Goal: Information Seeking & Learning: Learn about a topic

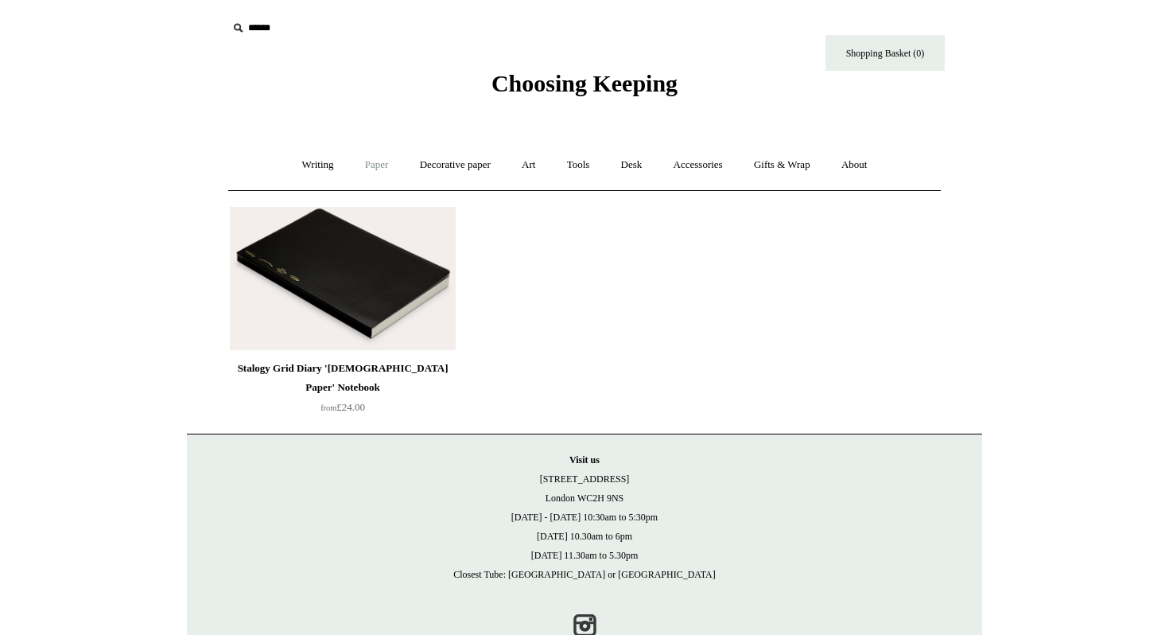
click at [379, 164] on link "Paper +" at bounding box center [377, 165] width 52 height 42
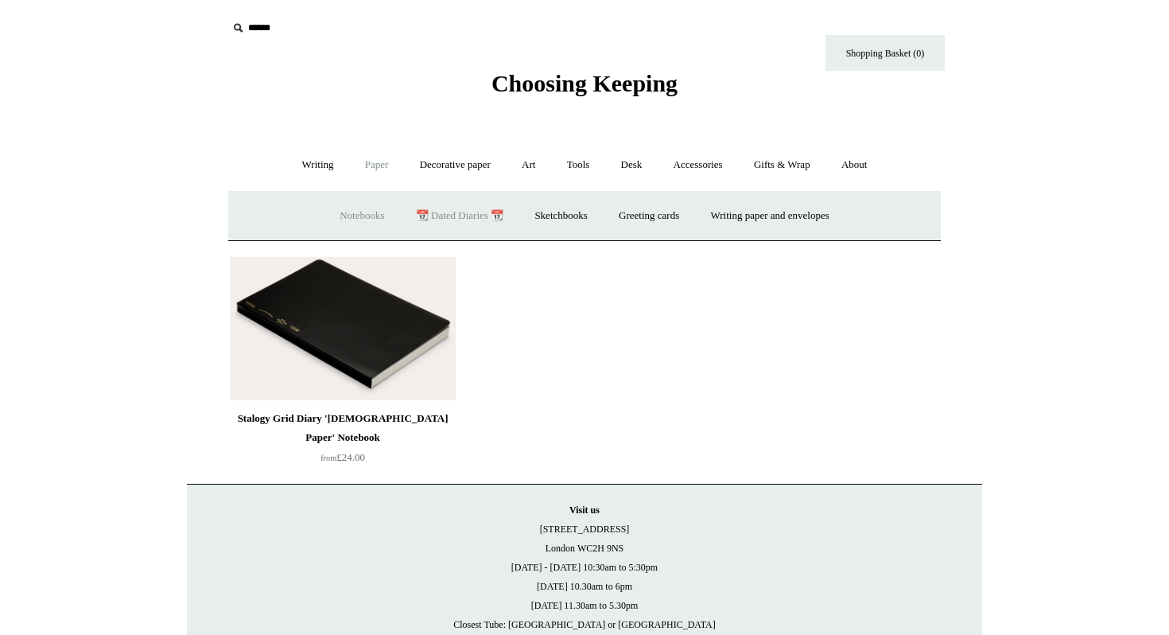
click at [351, 216] on link "Notebooks +" at bounding box center [361, 216] width 73 height 42
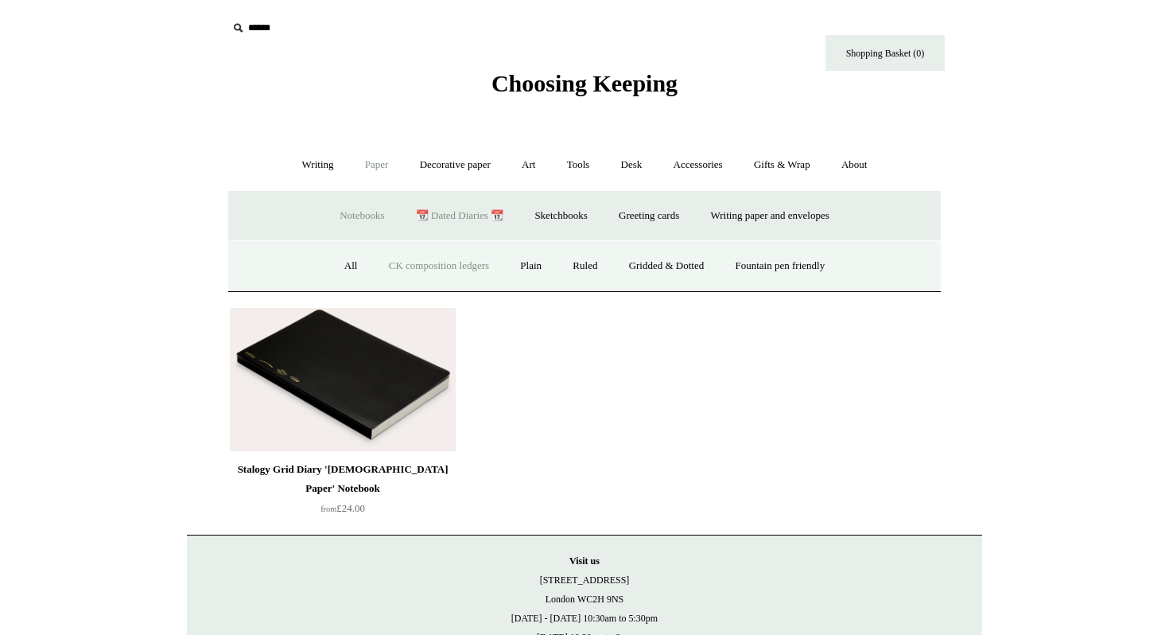
click at [406, 270] on link "CK composition ledgers" at bounding box center [439, 266] width 129 height 42
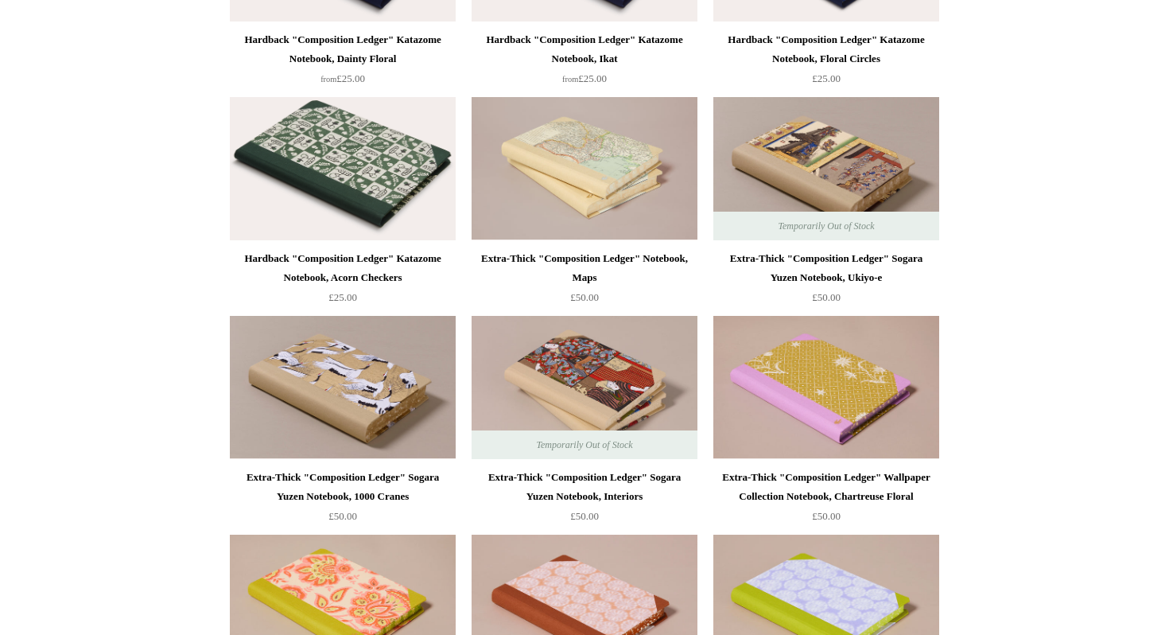
scroll to position [1938, 0]
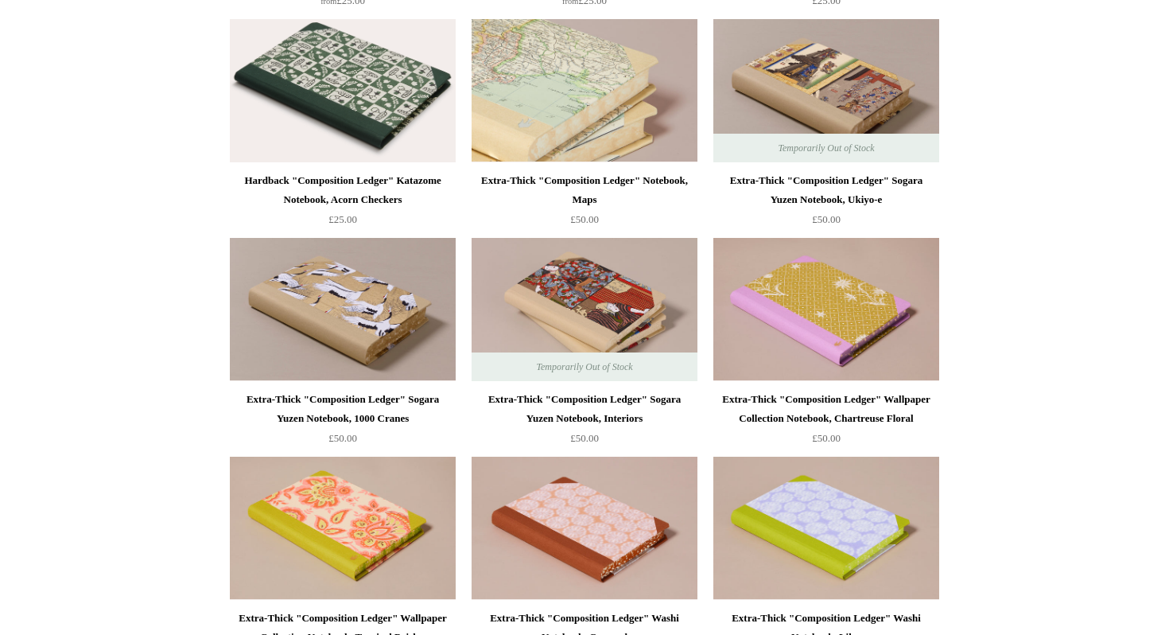
click at [610, 116] on img at bounding box center [585, 90] width 226 height 143
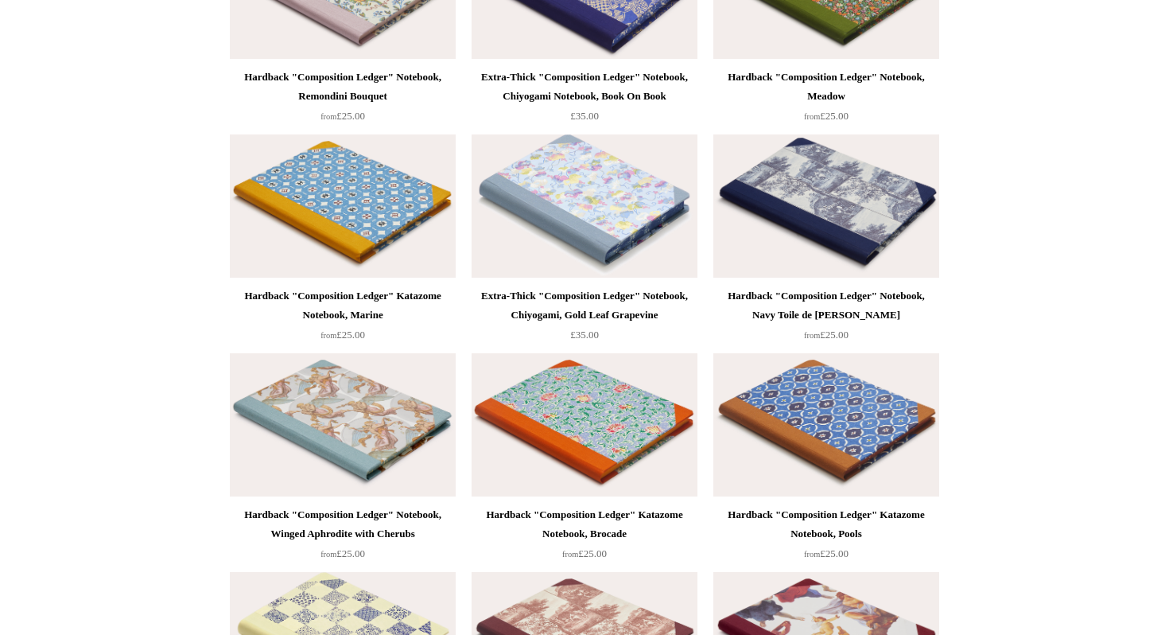
scroll to position [3945, 0]
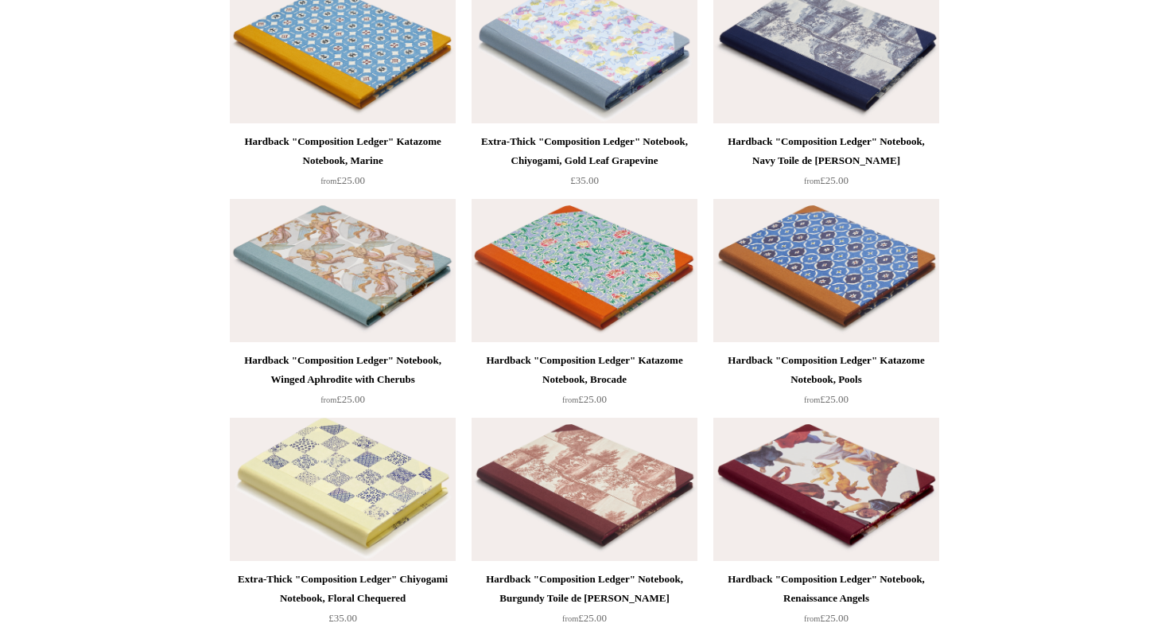
click at [275, 280] on img at bounding box center [343, 270] width 226 height 143
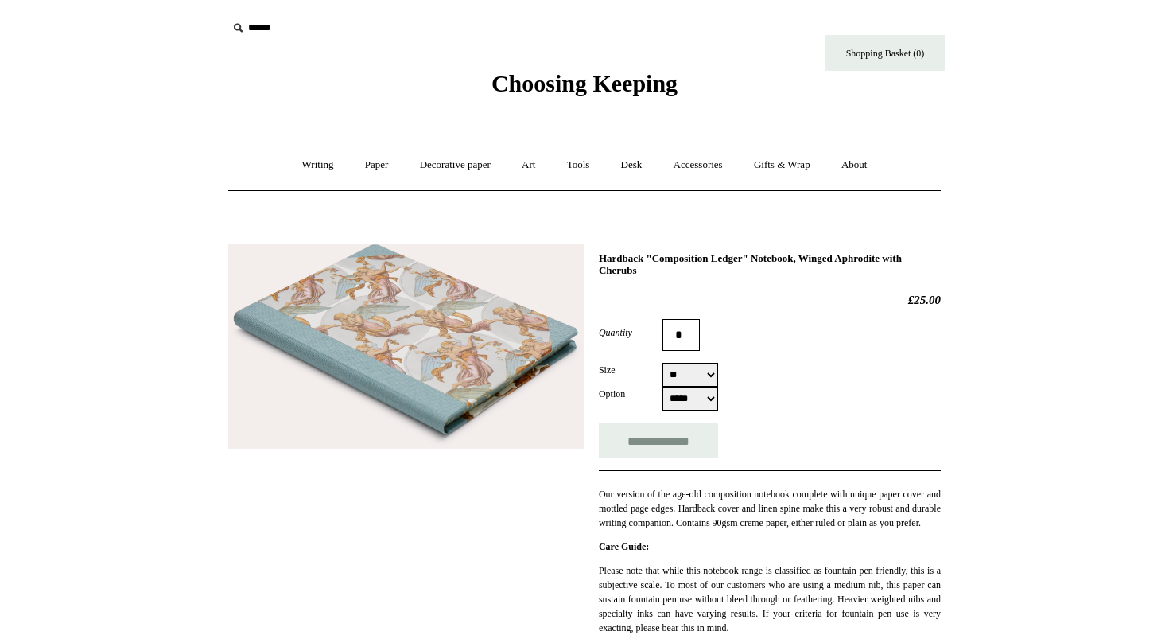
click at [435, 301] on img at bounding box center [406, 346] width 356 height 205
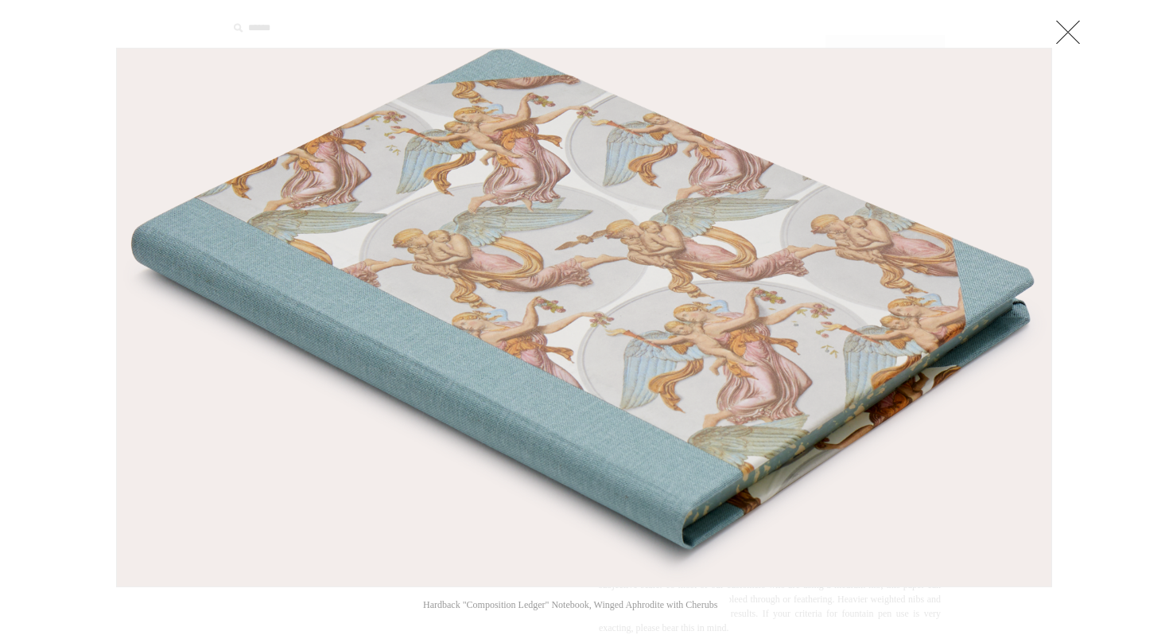
click at [1077, 32] on link at bounding box center [1068, 32] width 32 height 32
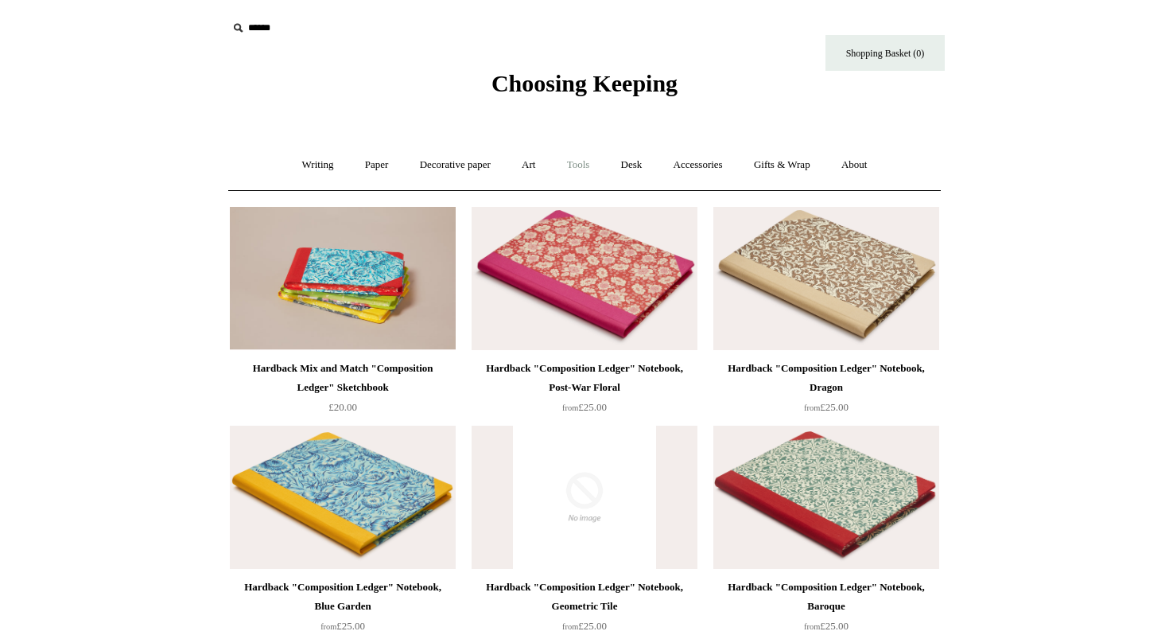
click at [580, 167] on link "Tools +" at bounding box center [579, 165] width 52 height 42
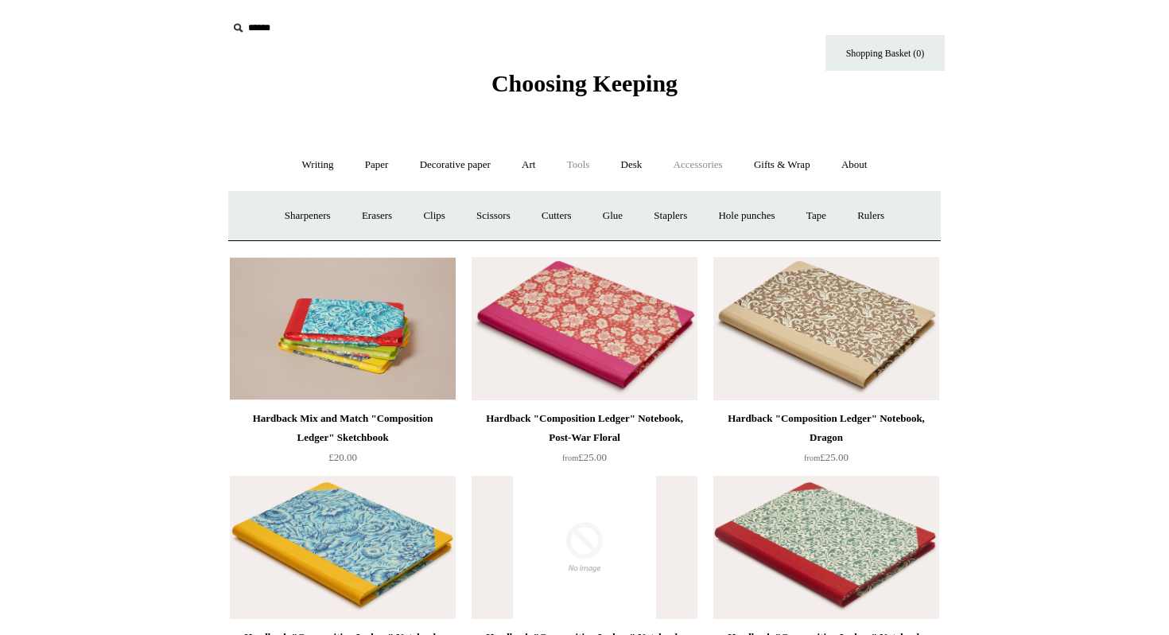
click at [702, 157] on link "Accessories +" at bounding box center [698, 165] width 78 height 42
click at [576, 166] on link "Tools +" at bounding box center [579, 165] width 52 height 42
click at [534, 169] on link "Art +" at bounding box center [528, 165] width 42 height 42
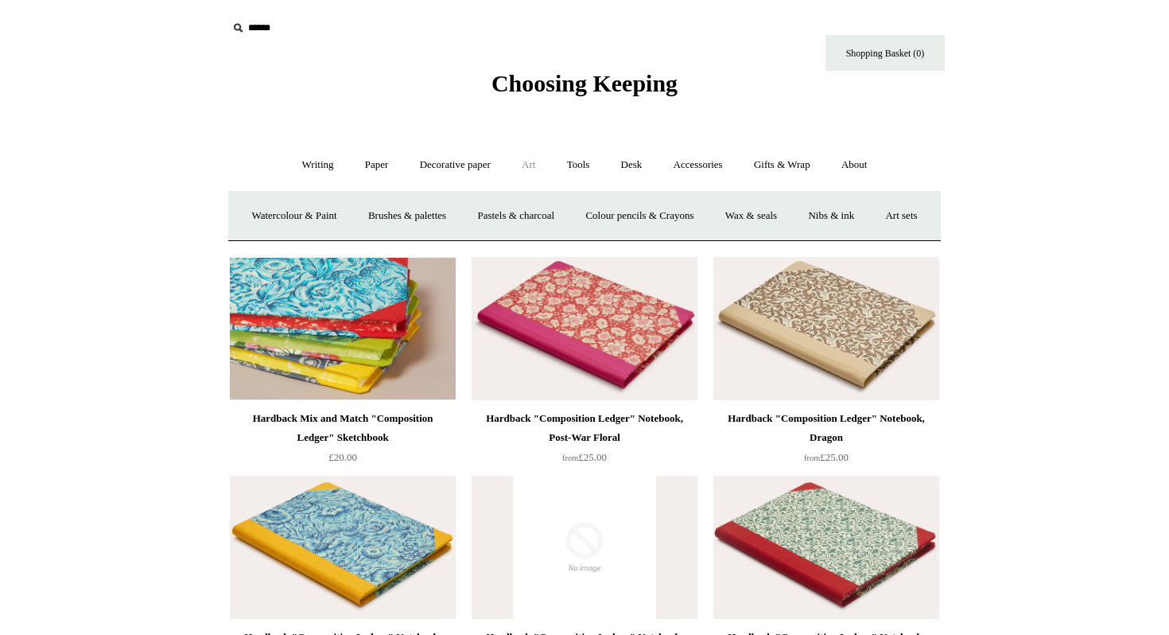
click at [327, 377] on img at bounding box center [343, 328] width 226 height 143
